Goal: Information Seeking & Learning: Learn about a topic

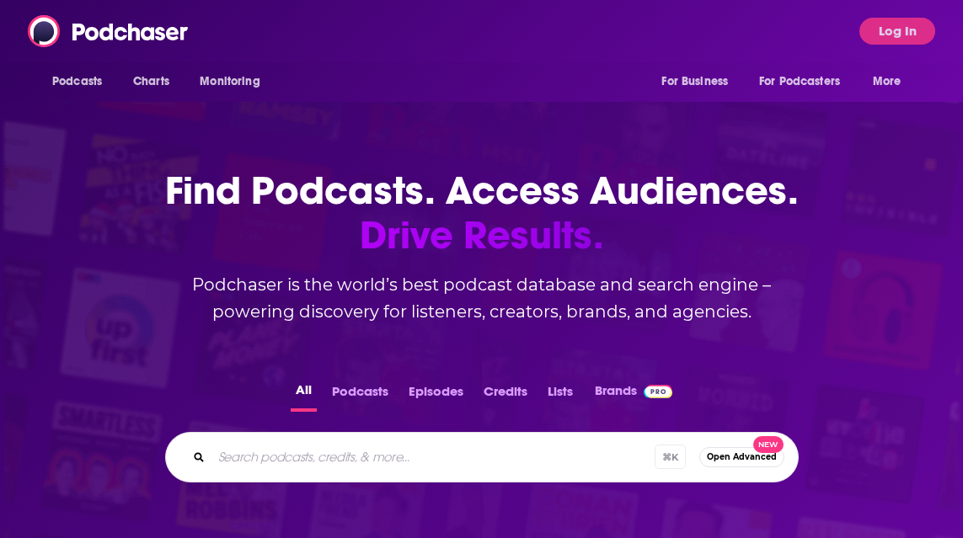
click at [318, 35] on div "Podcasts Charts Monitoring For Business For Podcasters More Log In" at bounding box center [481, 31] width 963 height 62
click at [317, 455] on input "Search podcasts, credits, & more..." at bounding box center [432, 457] width 443 height 27
type input "the force cast"
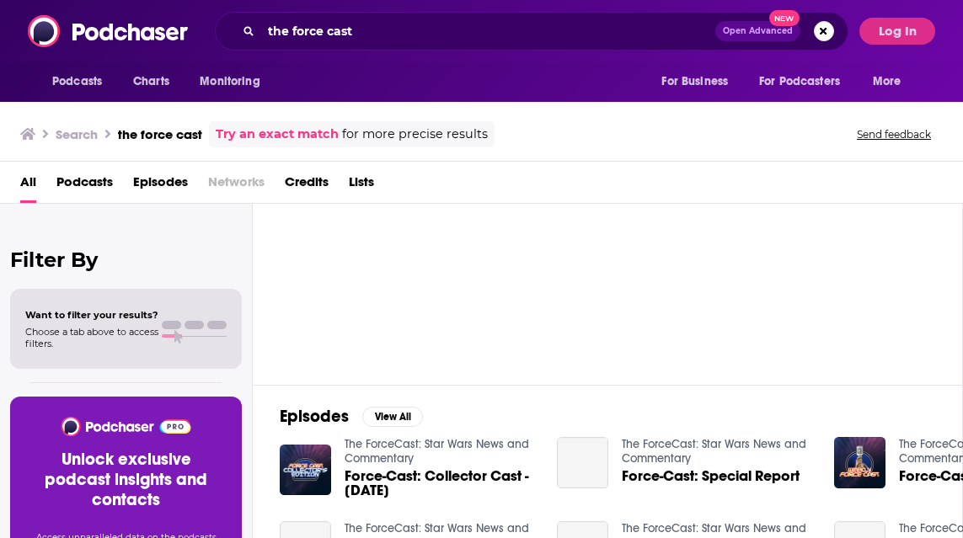
scroll to position [78, 0]
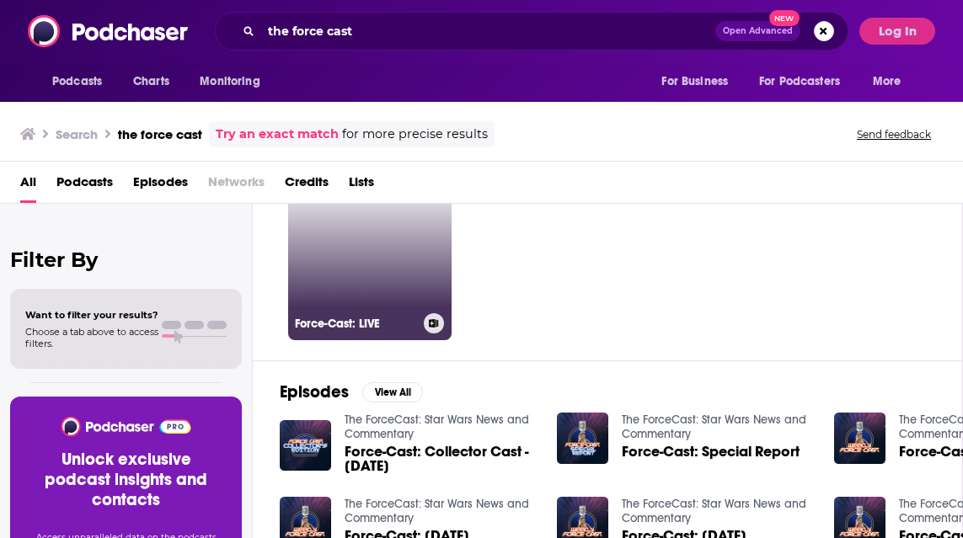
click at [365, 299] on link "Force-Cast: LIVE" at bounding box center [369, 258] width 163 height 163
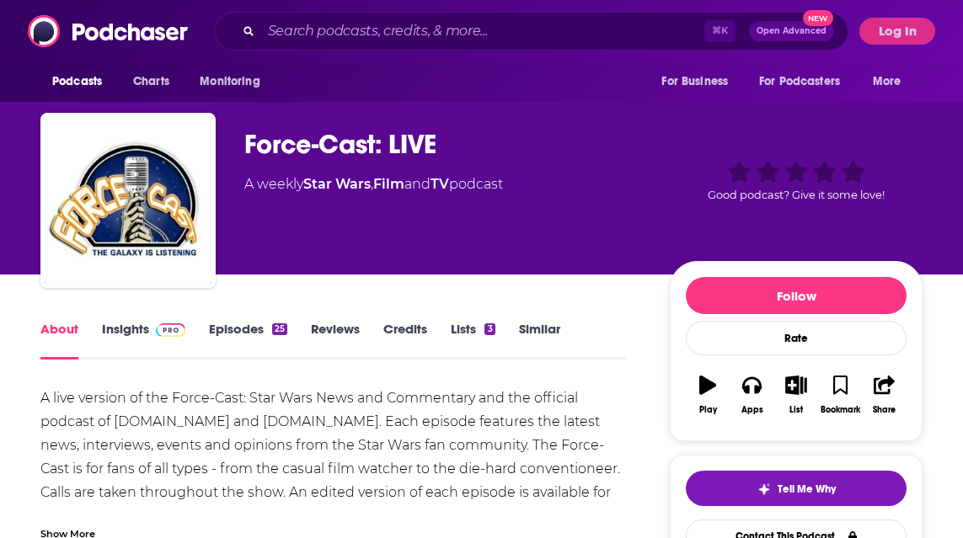
click at [132, 334] on link "Insights" at bounding box center [143, 340] width 83 height 39
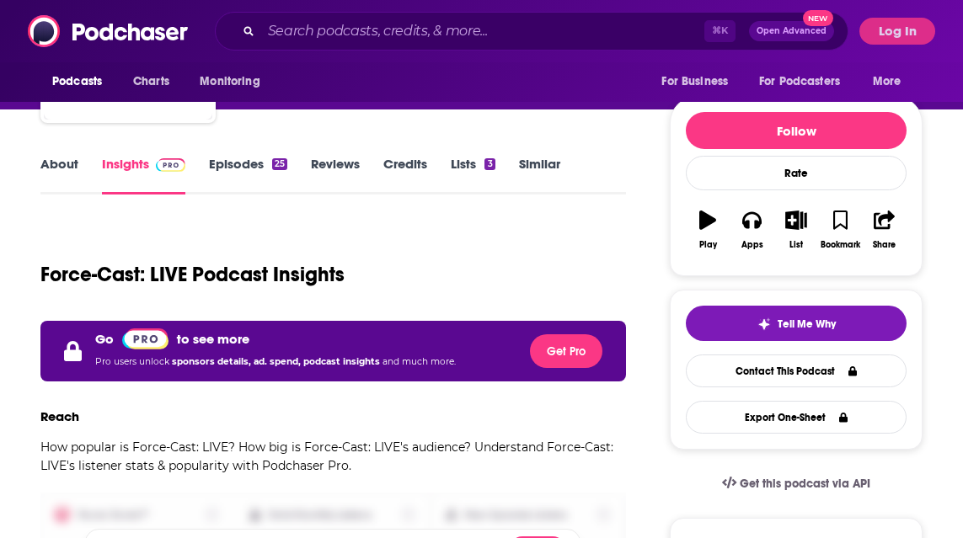
scroll to position [183, 0]
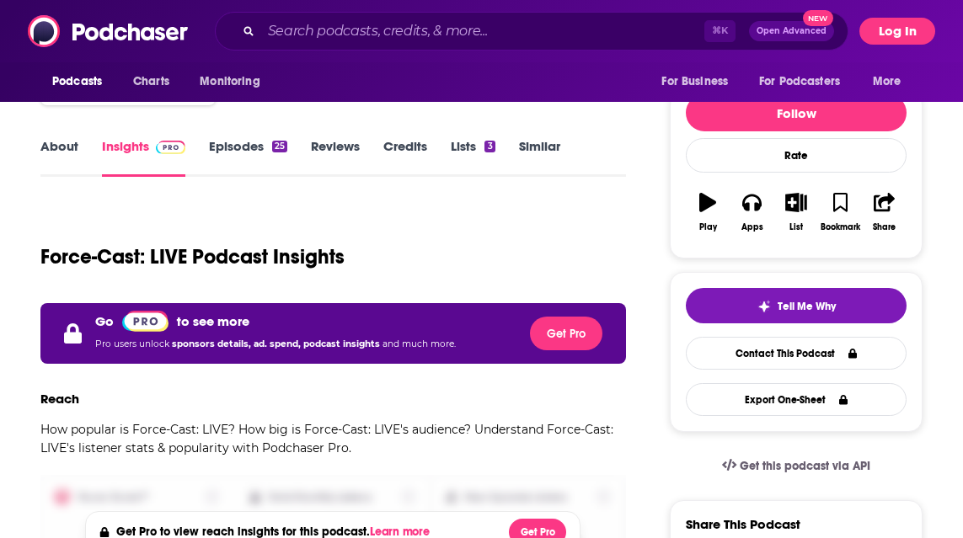
click at [895, 36] on button "Log In" at bounding box center [897, 31] width 76 height 27
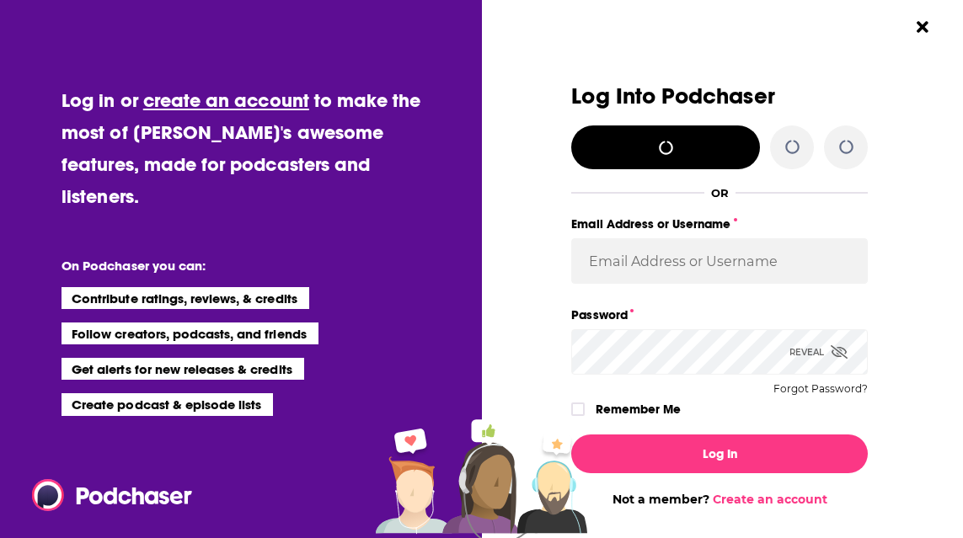
scroll to position [0, 0]
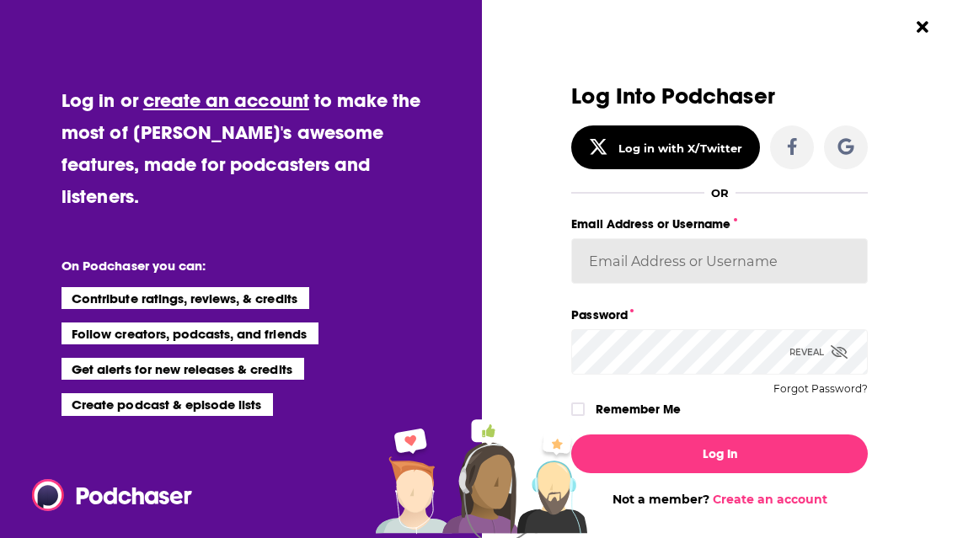
type input "[PERSON_NAME][EMAIL_ADDRESS][DOMAIN_NAME]"
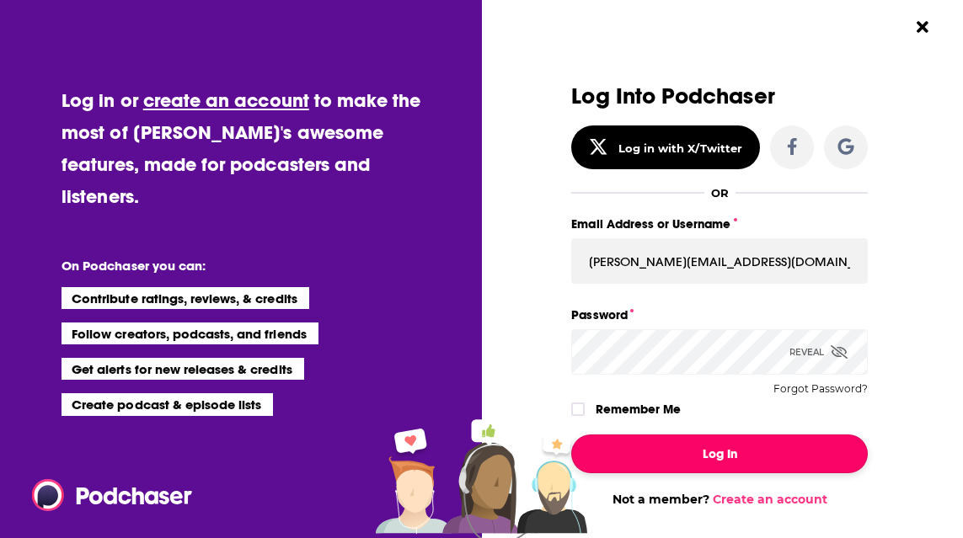
click at [714, 455] on button "Log In" at bounding box center [719, 454] width 297 height 39
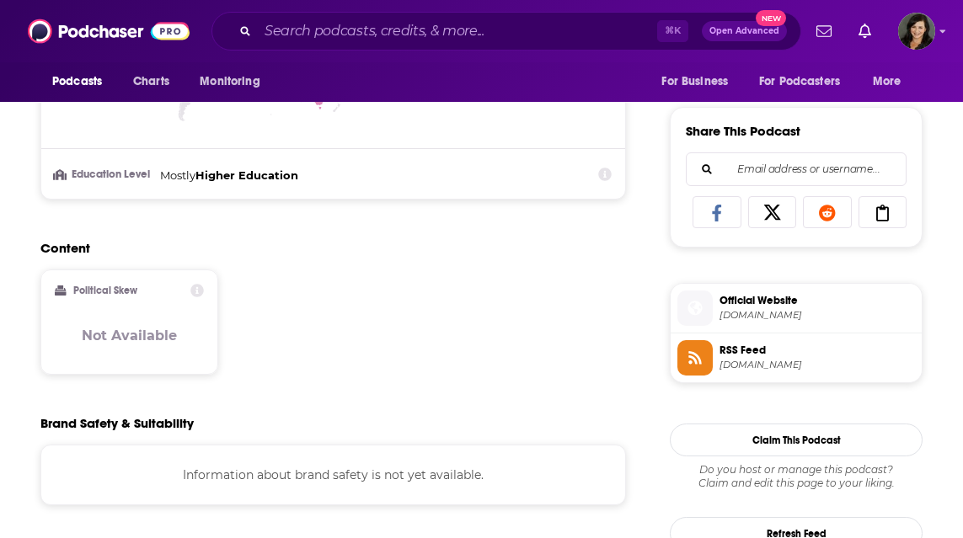
scroll to position [1142, 0]
